Goal: Task Accomplishment & Management: Manage account settings

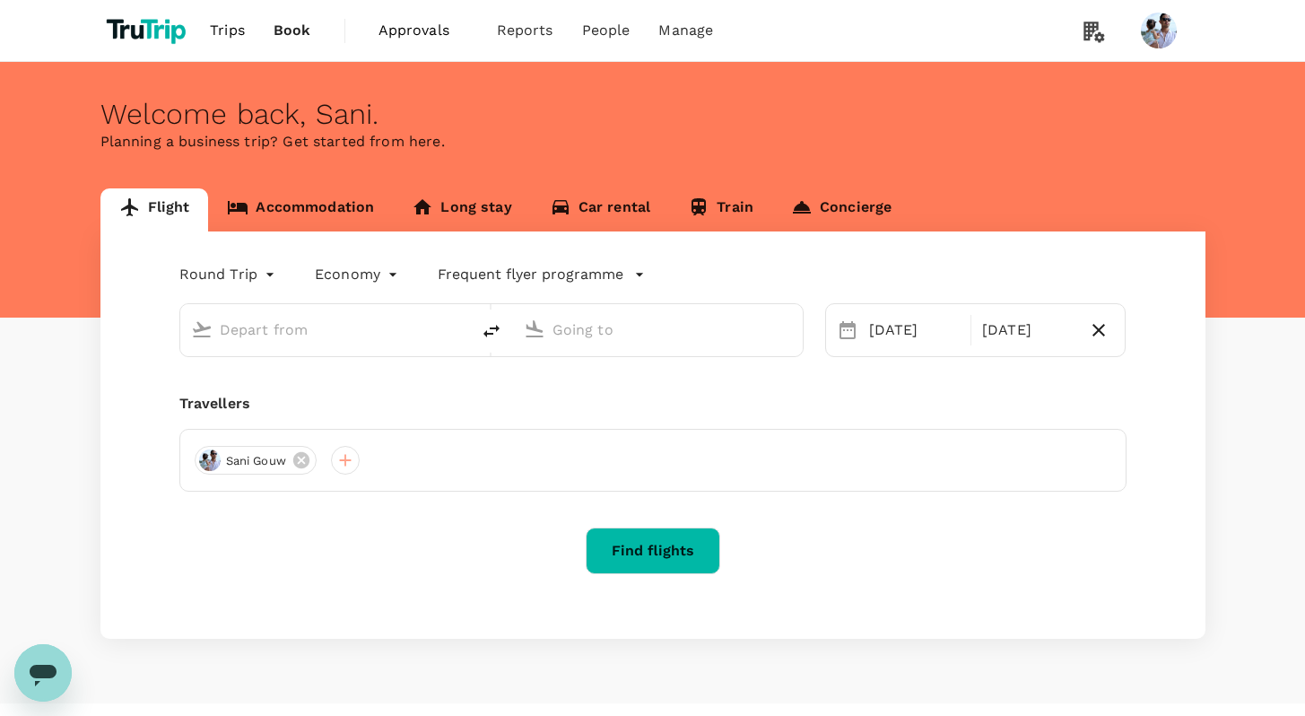
type input "[GEOGRAPHIC_DATA], [GEOGRAPHIC_DATA] (any)"
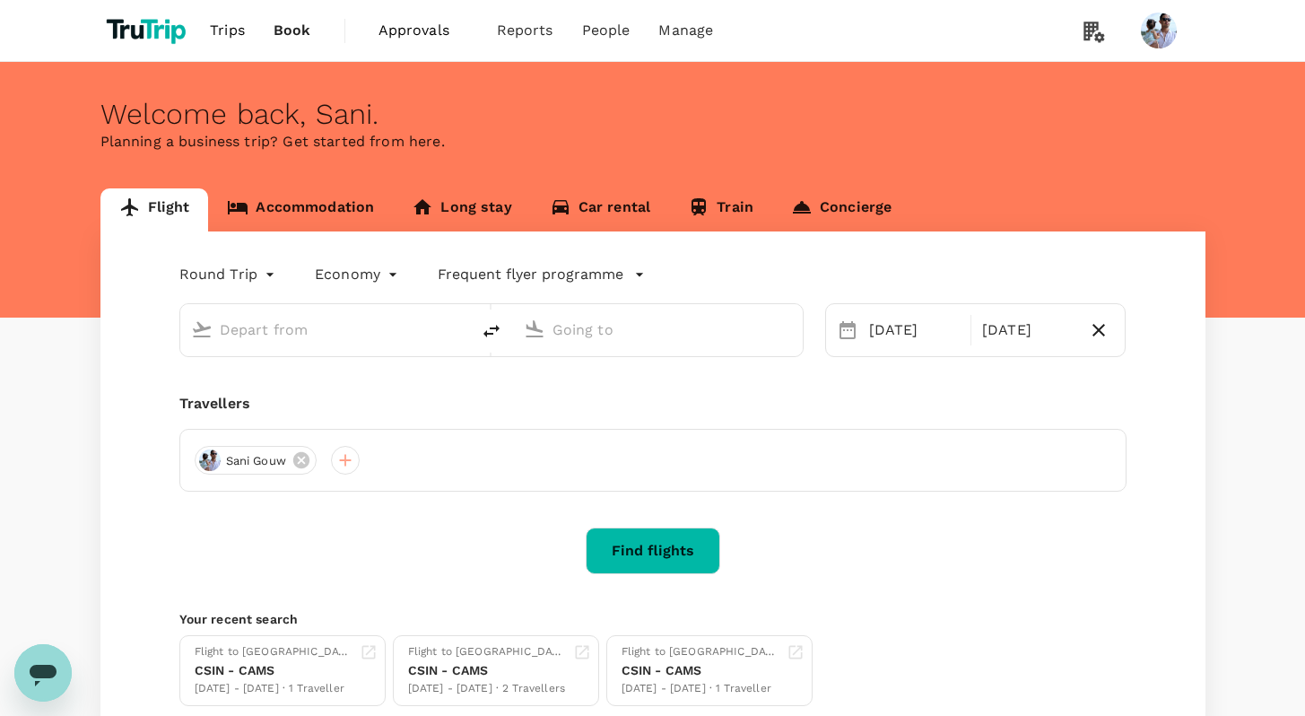
type input "[GEOGRAPHIC_DATA], [GEOGRAPHIC_DATA] (any)"
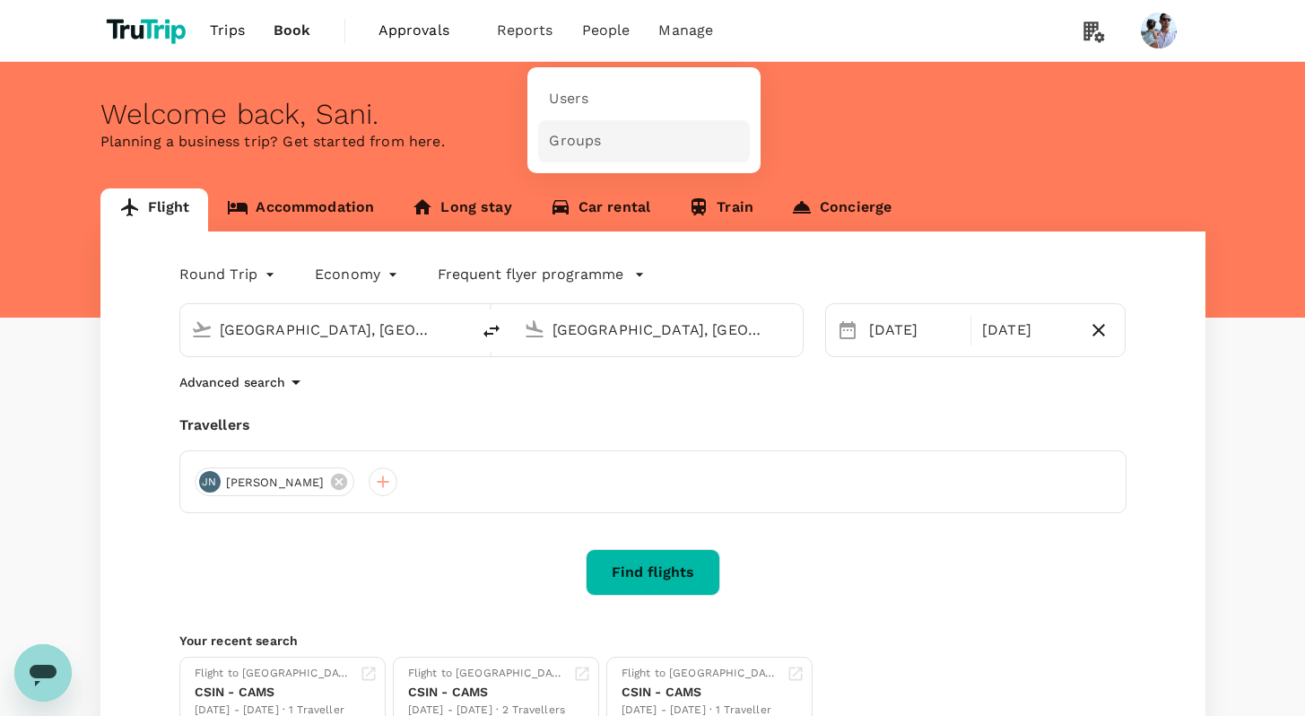
click at [619, 155] on link "Groups" at bounding box center [644, 141] width 212 height 42
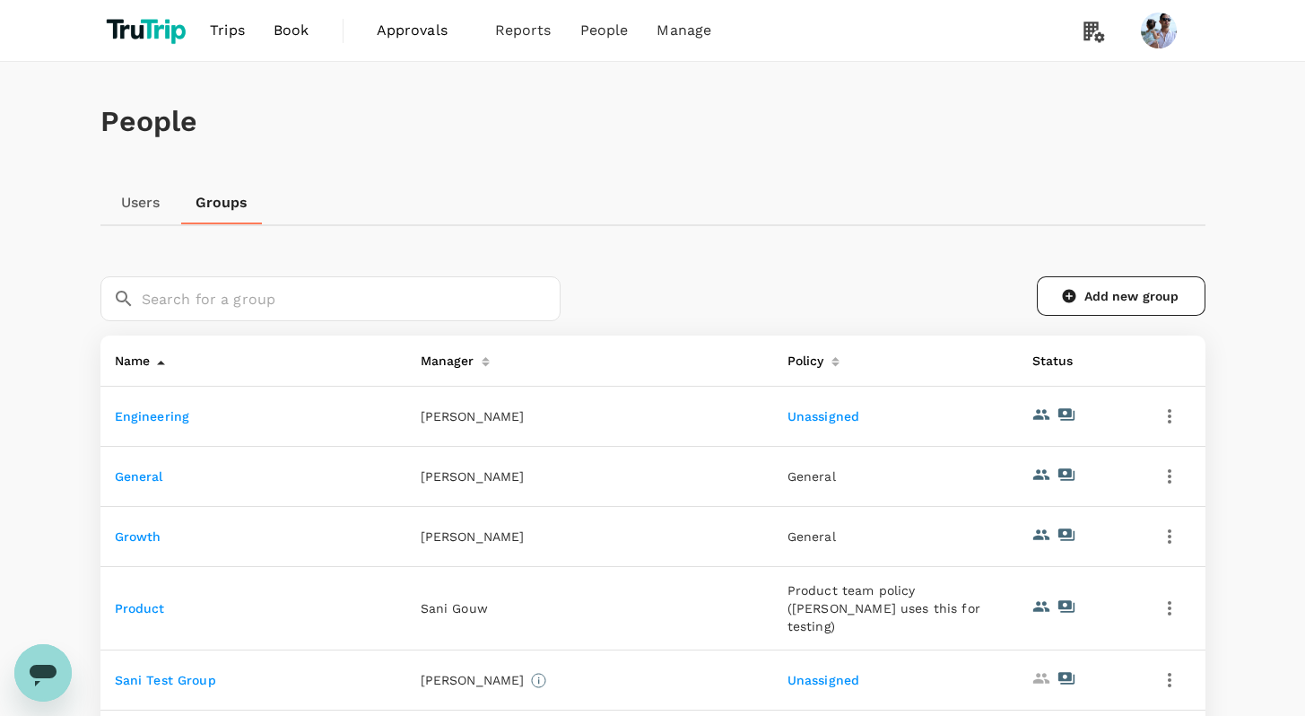
click at [167, 412] on link "Engineering" at bounding box center [152, 416] width 75 height 14
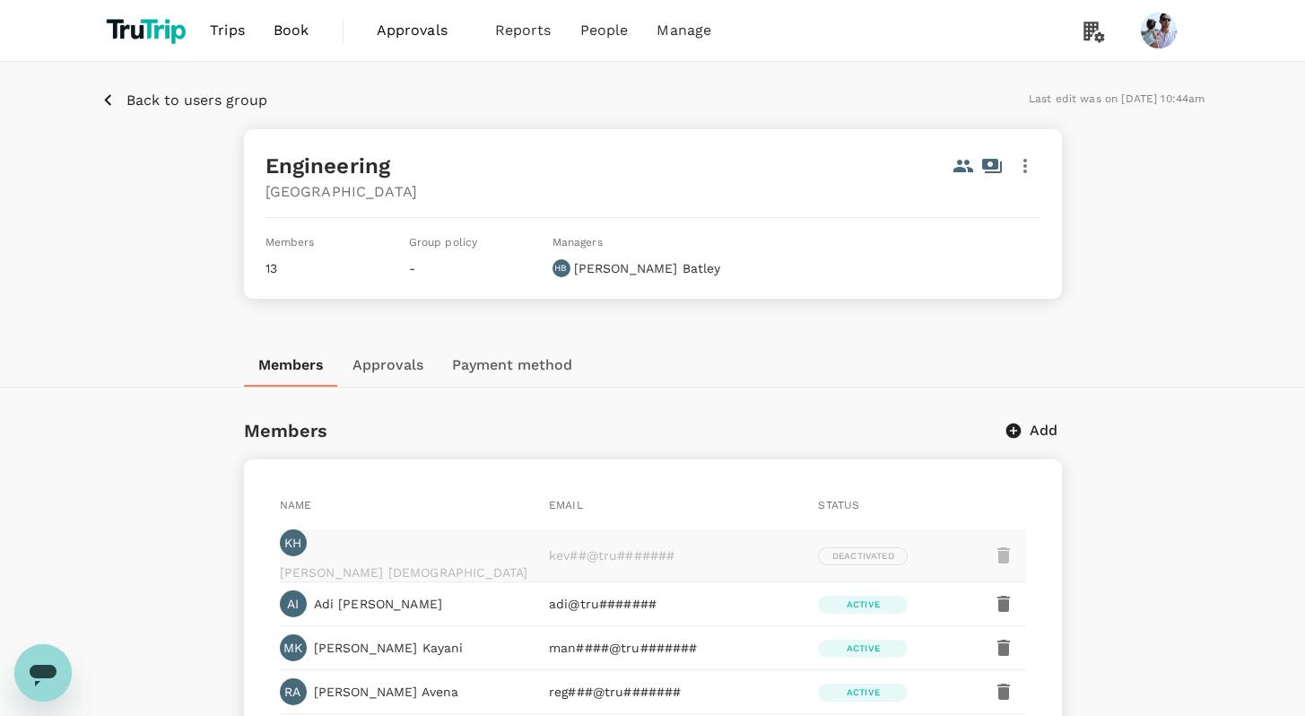
click at [400, 378] on button "Approvals" at bounding box center [388, 364] width 100 height 43
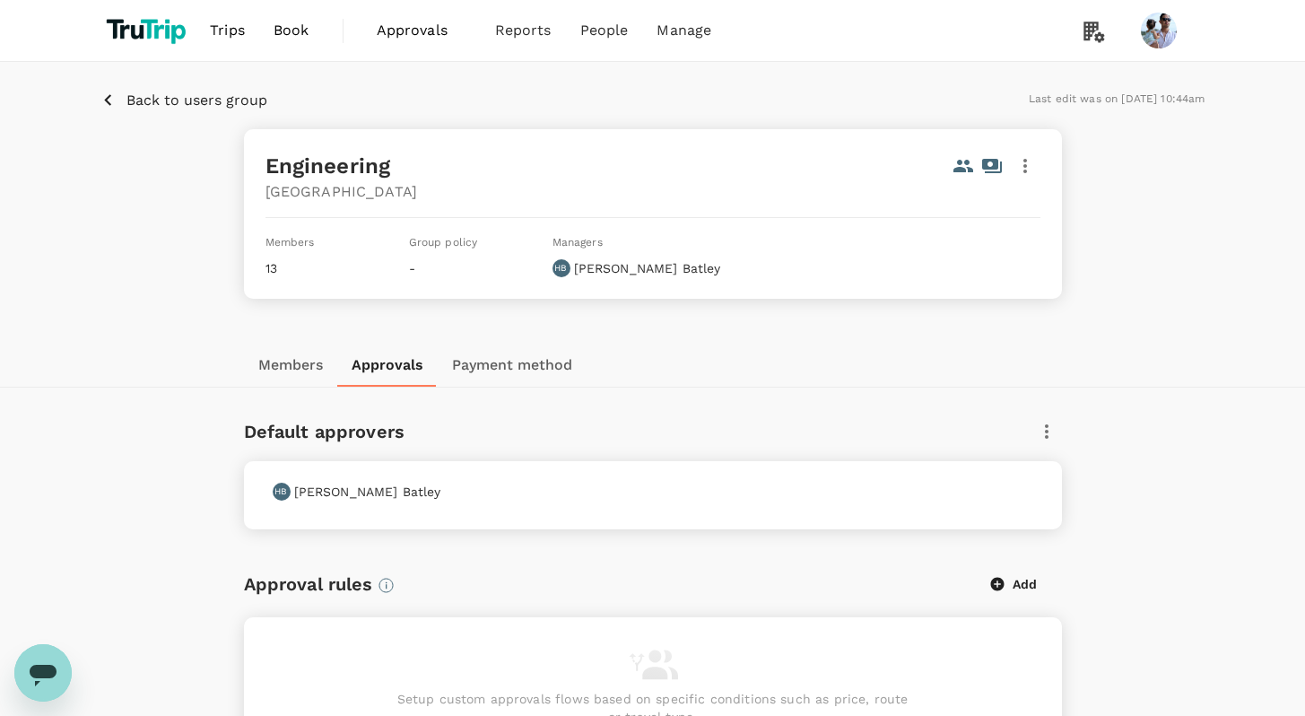
click at [174, 107] on p "Back to users group" at bounding box center [196, 101] width 141 height 22
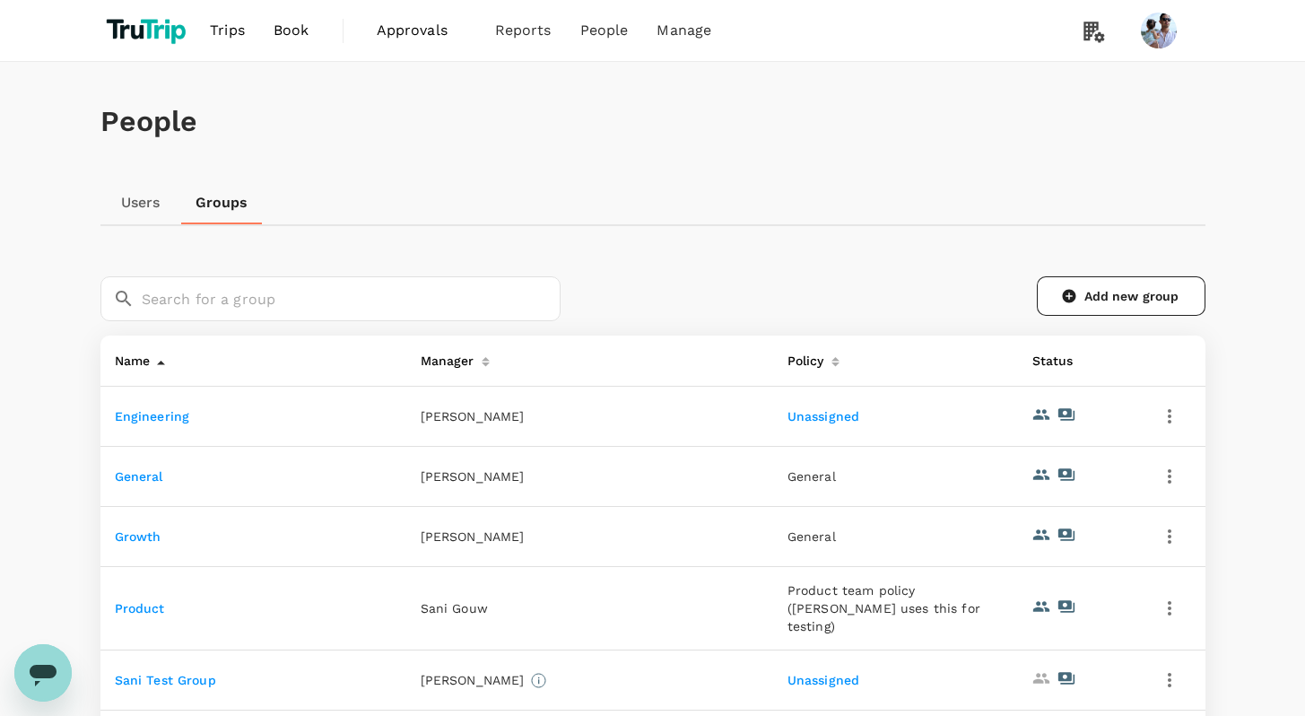
click at [129, 586] on td "Product" at bounding box center [253, 608] width 306 height 83
click at [131, 601] on link "Product" at bounding box center [140, 608] width 50 height 14
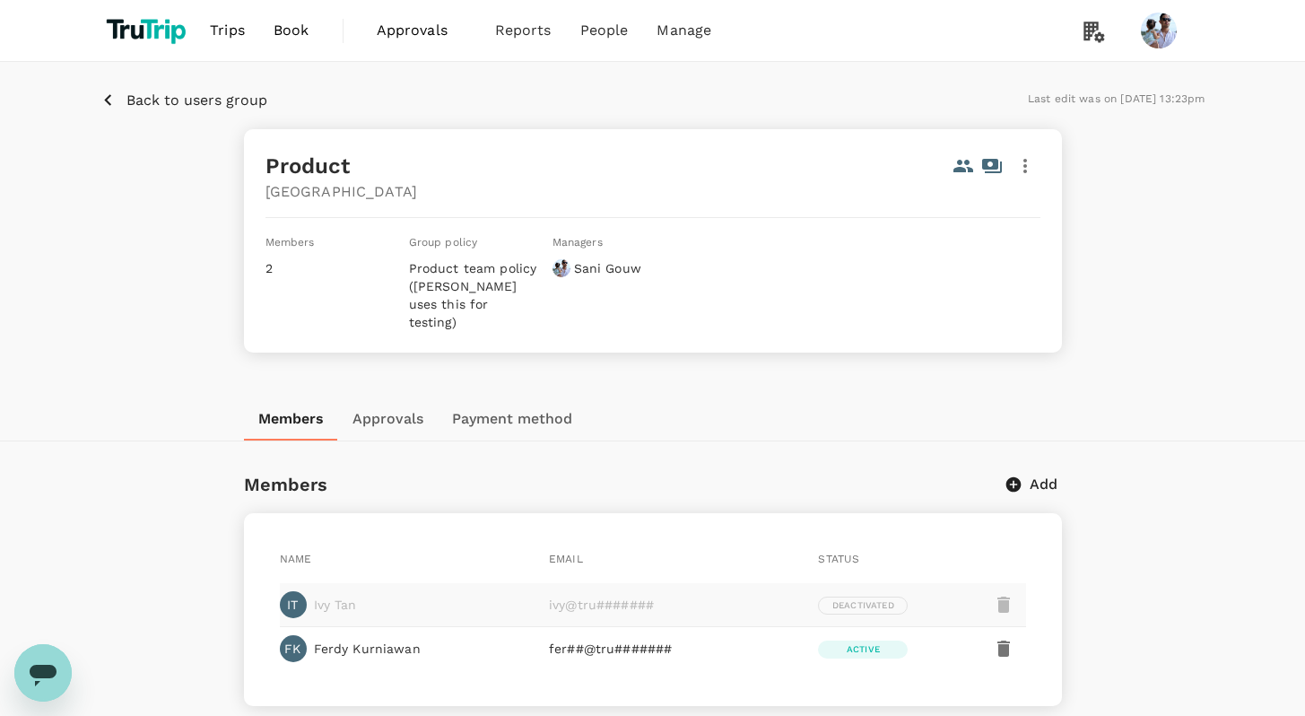
click at [391, 404] on button "Approvals" at bounding box center [388, 418] width 100 height 43
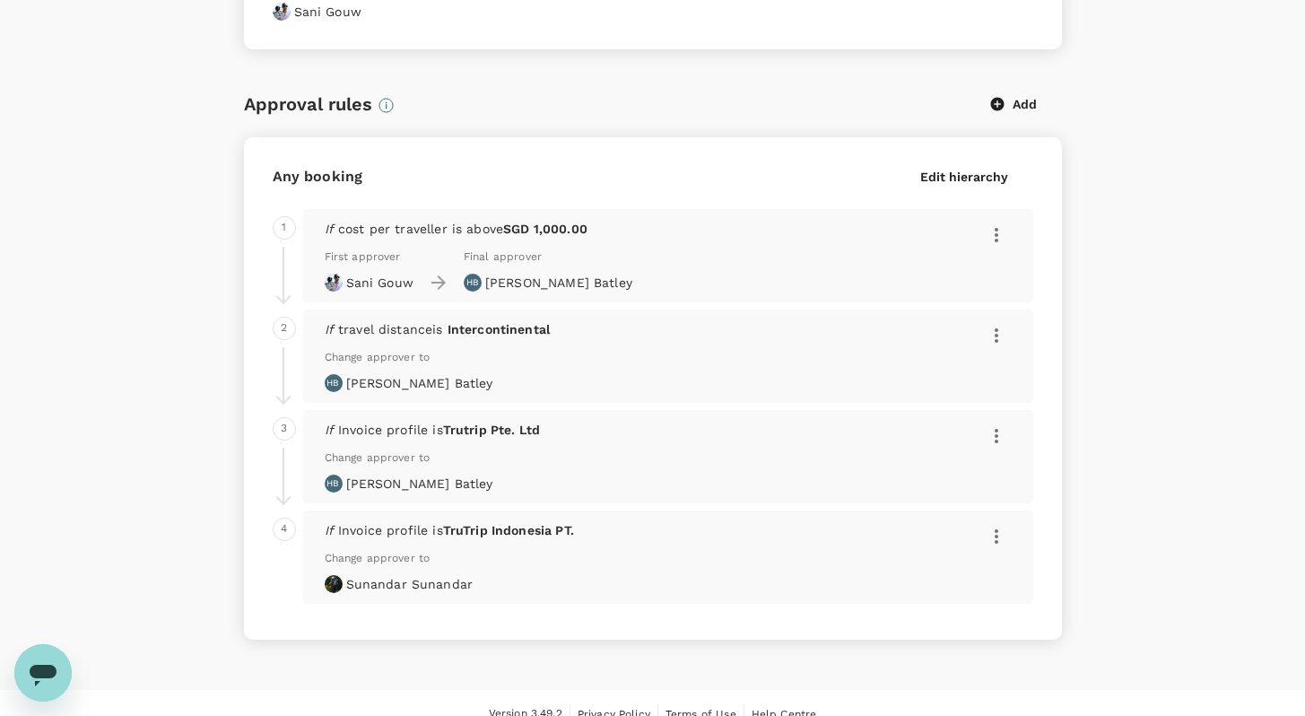
scroll to position [535, 0]
drag, startPoint x: 343, startPoint y: 262, endPoint x: 489, endPoint y: 265, distance: 146.2
click at [489, 265] on div "First approver [PERSON_NAME] Final approver HB [PERSON_NAME]" at bounding box center [479, 268] width 308 height 43
click at [515, 308] on div "If travel distance is Intercontinental Change approver to HB [PERSON_NAME]" at bounding box center [668, 354] width 730 height 93
click at [361, 247] on p "First approver" at bounding box center [369, 256] width 89 height 18
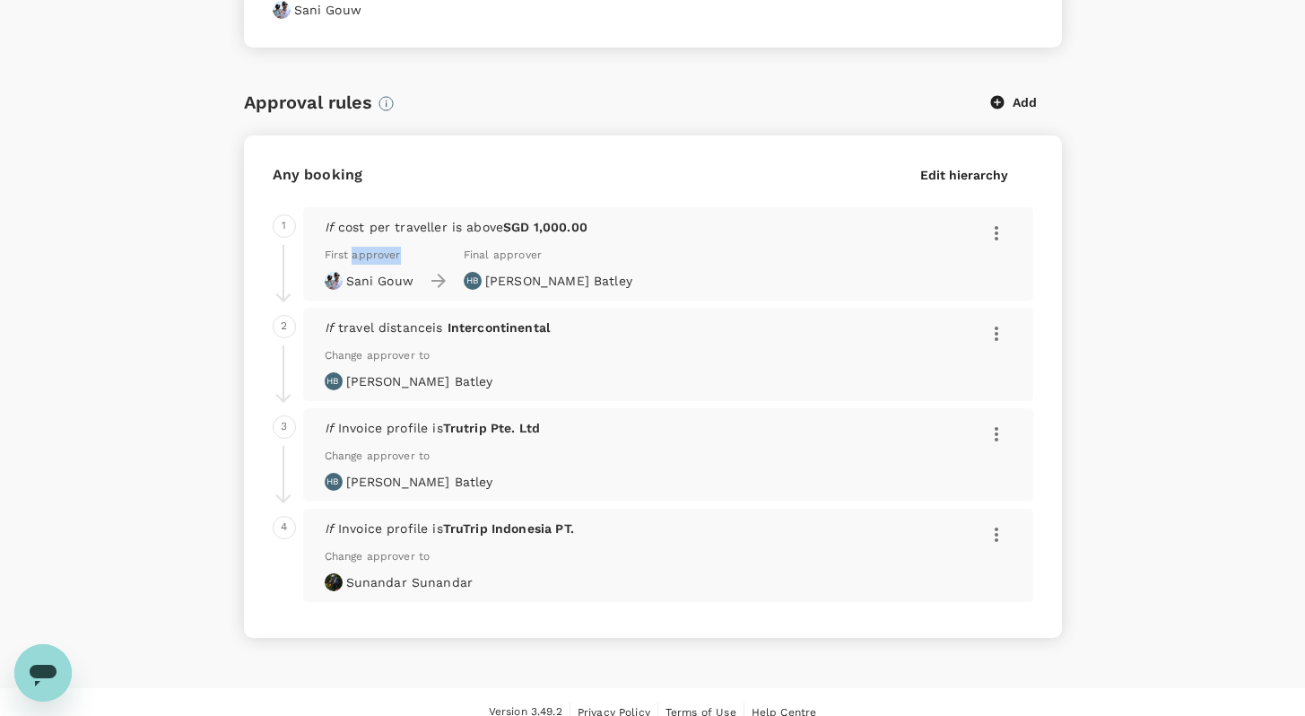
click at [360, 247] on p "First approver" at bounding box center [369, 256] width 89 height 18
click at [366, 272] on p "[PERSON_NAME]" at bounding box center [379, 281] width 67 height 18
click at [558, 272] on p "[PERSON_NAME]" at bounding box center [558, 281] width 147 height 18
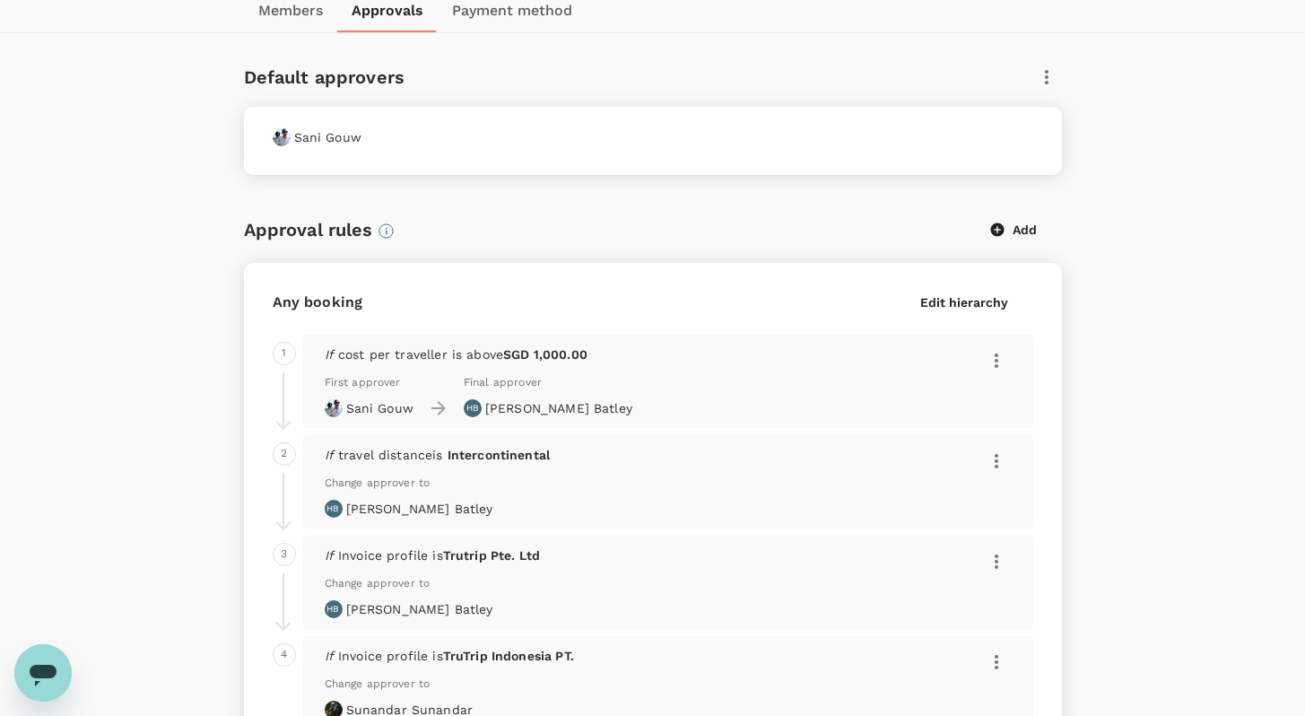
scroll to position [420, 0]
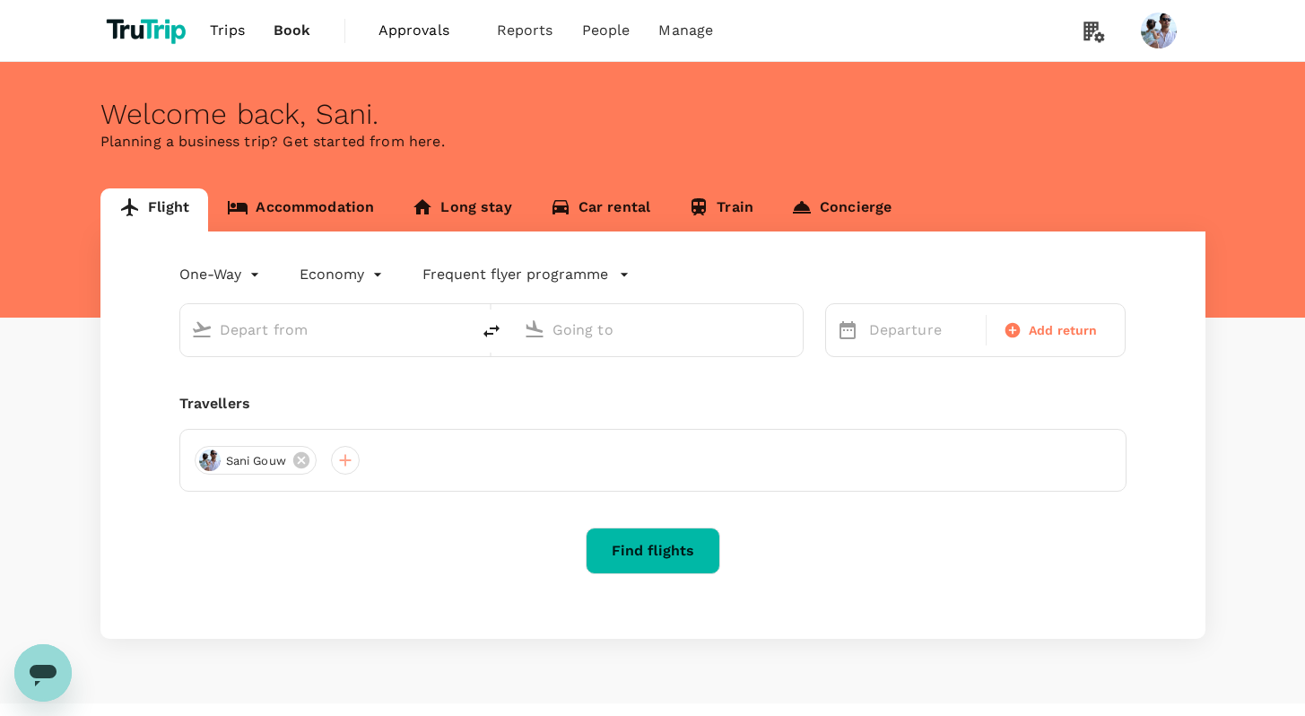
type input "roundtrip"
type input "[GEOGRAPHIC_DATA], [GEOGRAPHIC_DATA] (any)"
